Goal: Ask a question

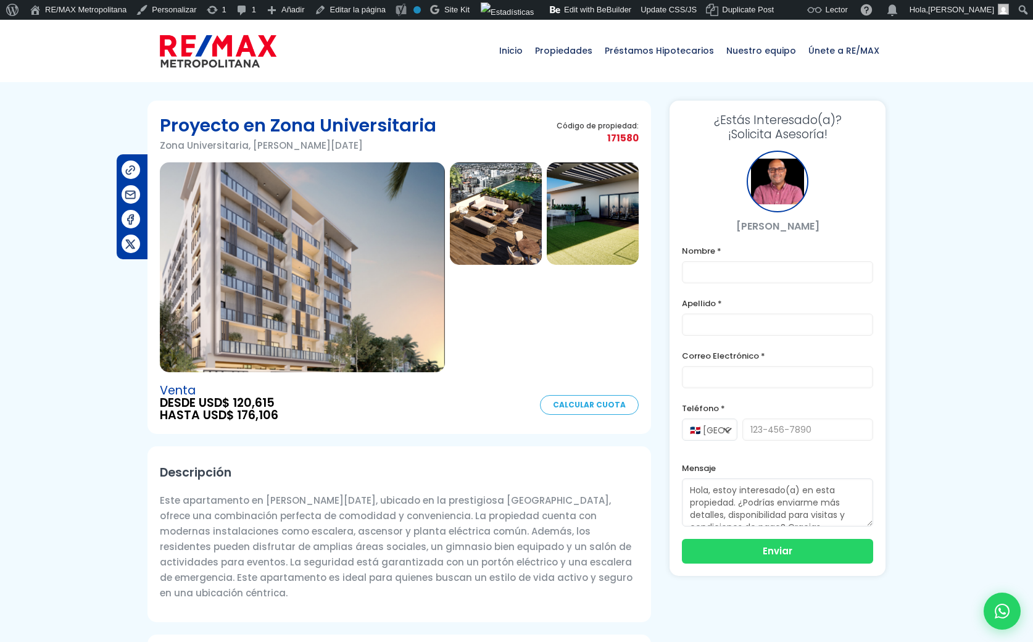
click at [619, 139] on span "171580" at bounding box center [598, 137] width 82 height 15
copy span "171580"
click at [757, 270] on input "text" at bounding box center [777, 272] width 191 height 22
click at [719, 322] on input "text" at bounding box center [777, 325] width 191 height 22
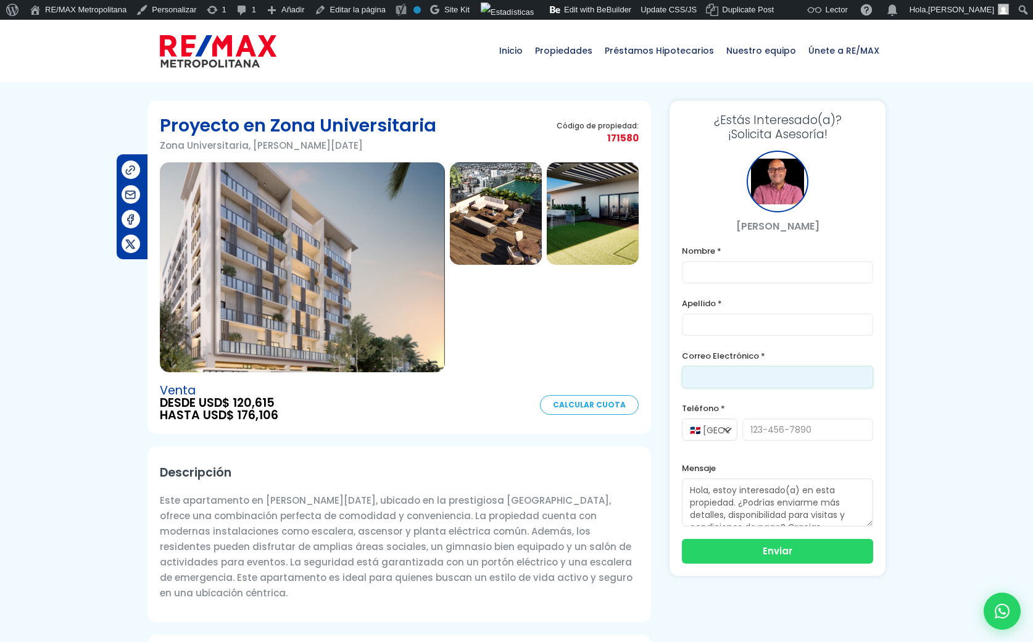
click at [701, 370] on input "email" at bounding box center [777, 377] width 191 height 22
click at [723, 431] on select "🇩🇴 [GEOGRAPHIC_DATA] +1 🇺🇸 [GEOGRAPHIC_DATA] +1 🇪🇸 [GEOGRAPHIC_DATA] +34" at bounding box center [710, 429] width 56 height 22
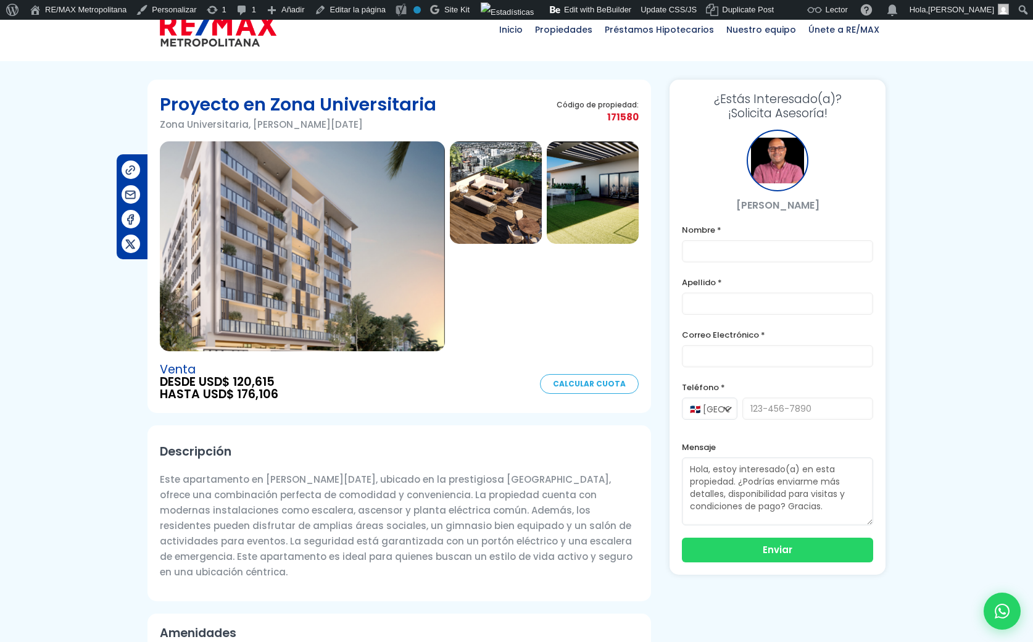
drag, startPoint x: 867, startPoint y: 502, endPoint x: 947, endPoint y: 522, distance: 82.6
click at [947, 522] on section "Proyecto en [GEOGRAPHIC_DATA], [PERSON_NAME][DATE] Código de propiedad: 171580 …" at bounding box center [516, 637] width 1033 height 1114
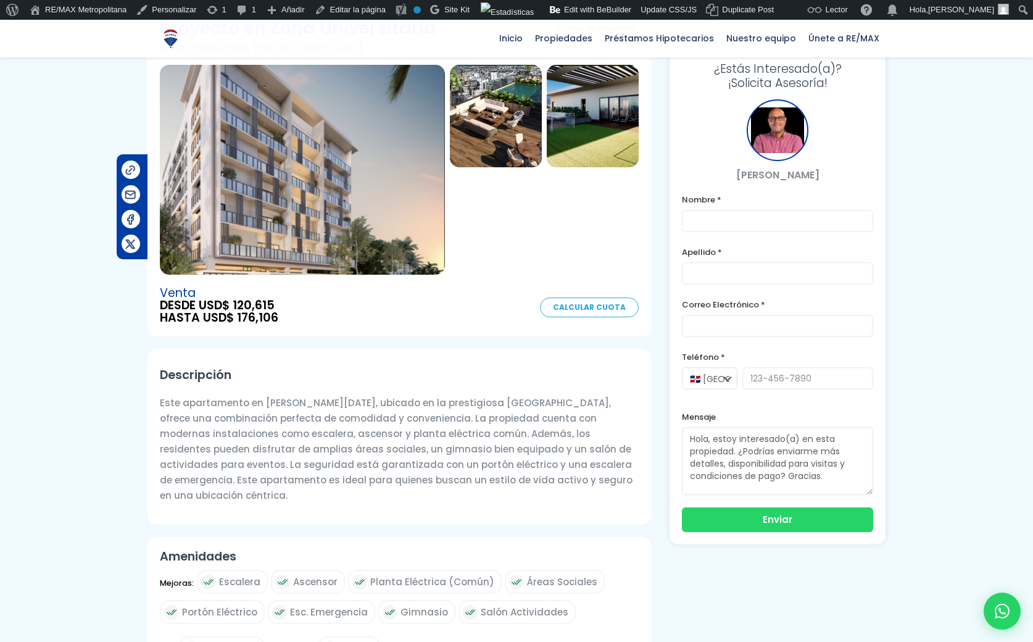
scroll to position [96, 0]
click at [710, 377] on select "🇩🇴 [GEOGRAPHIC_DATA] +1 🇺🇸 [GEOGRAPHIC_DATA] +1 🇪🇸 [GEOGRAPHIC_DATA] +34" at bounding box center [710, 378] width 56 height 22
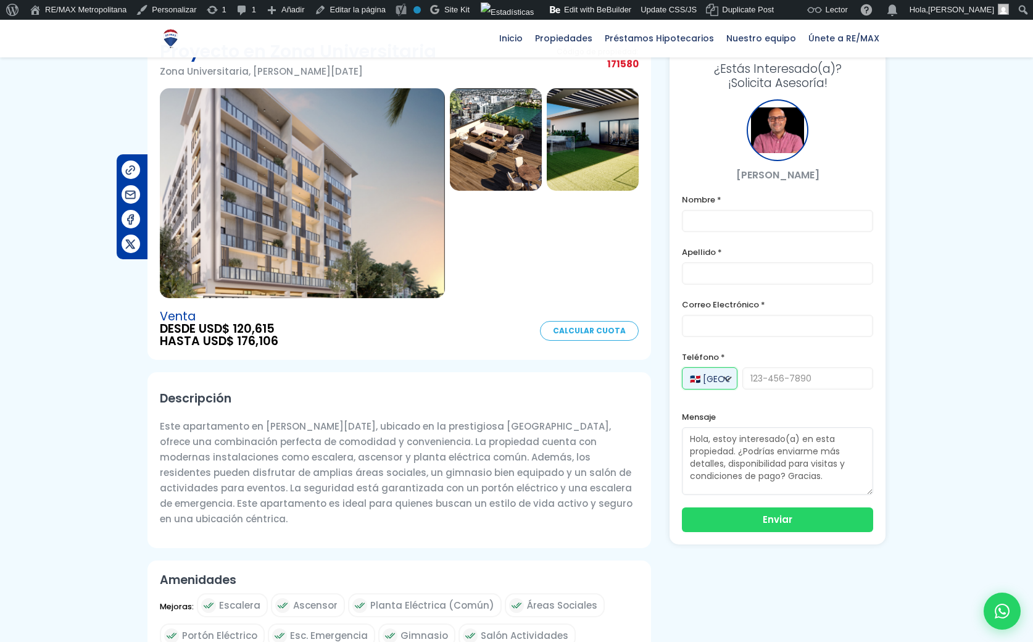
scroll to position [0, 0]
